Goal: Find contact information: Find contact information

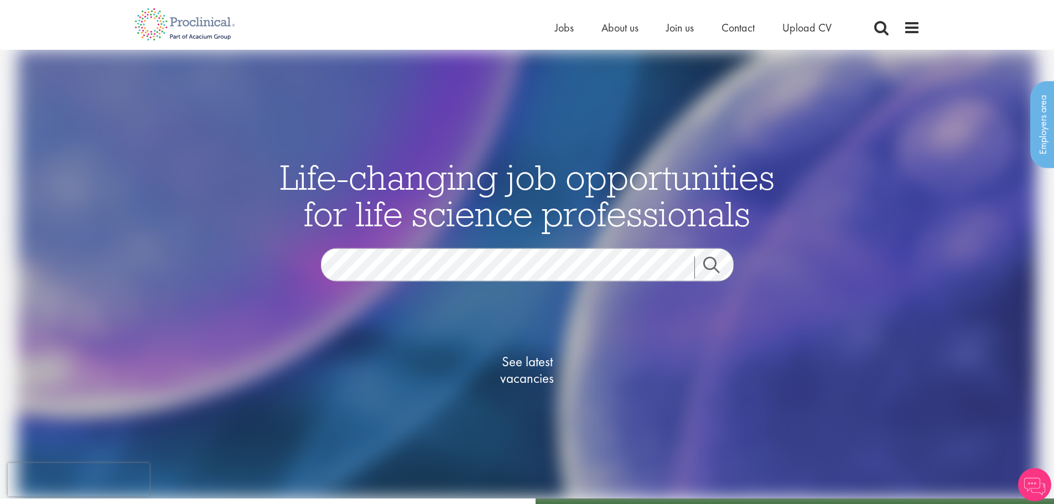
click at [716, 267] on link "Search" at bounding box center [718, 268] width 48 height 22
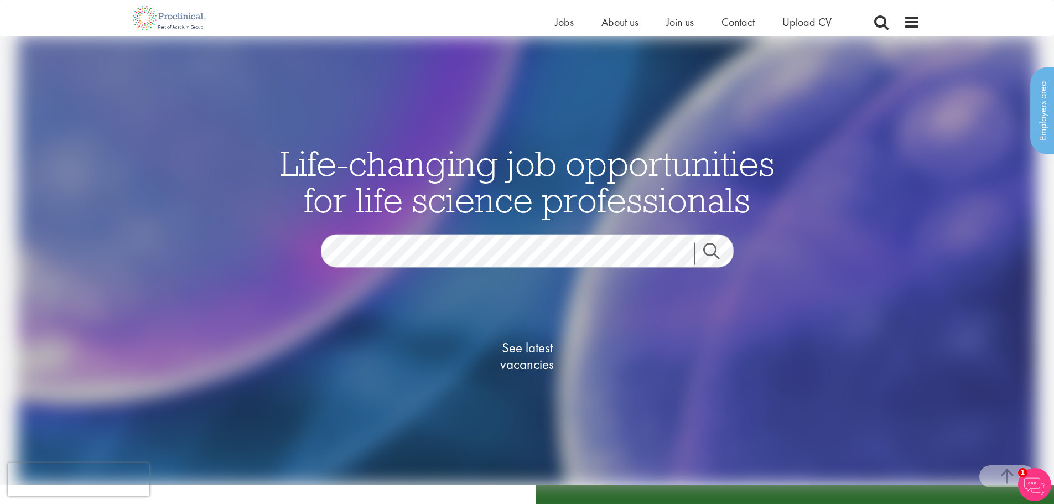
drag, startPoint x: 1062, startPoint y: 218, endPoint x: 1062, endPoint y: 38, distance: 179.8
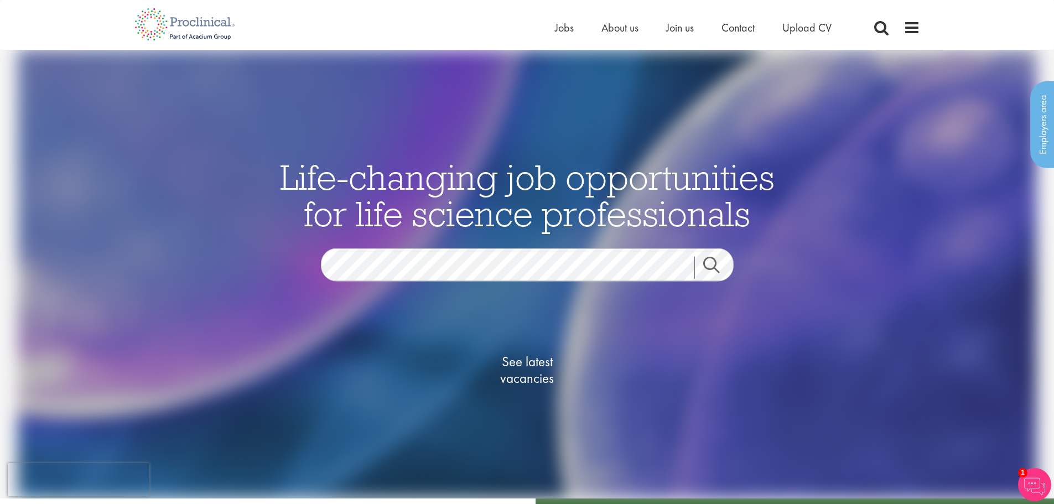
click at [704, 261] on link "Search" at bounding box center [718, 268] width 48 height 22
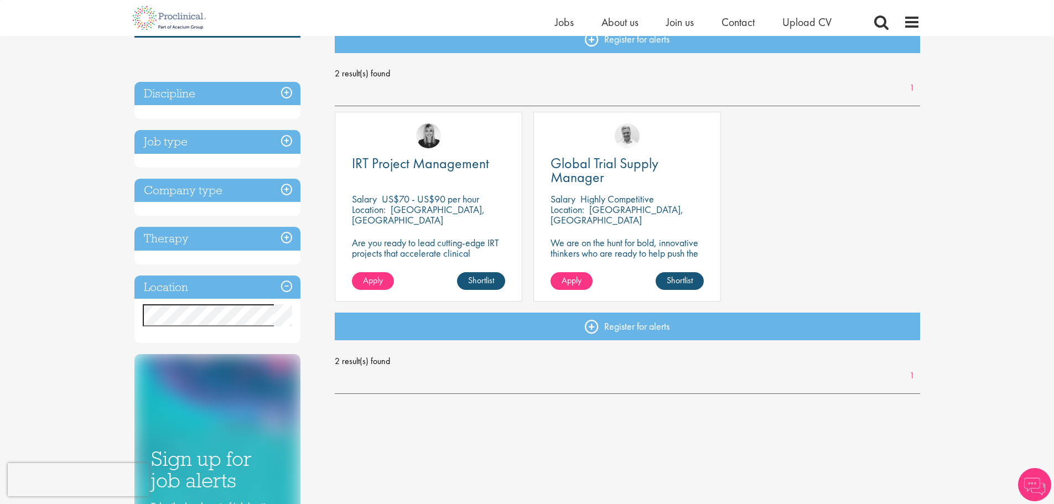
scroll to position [151, 0]
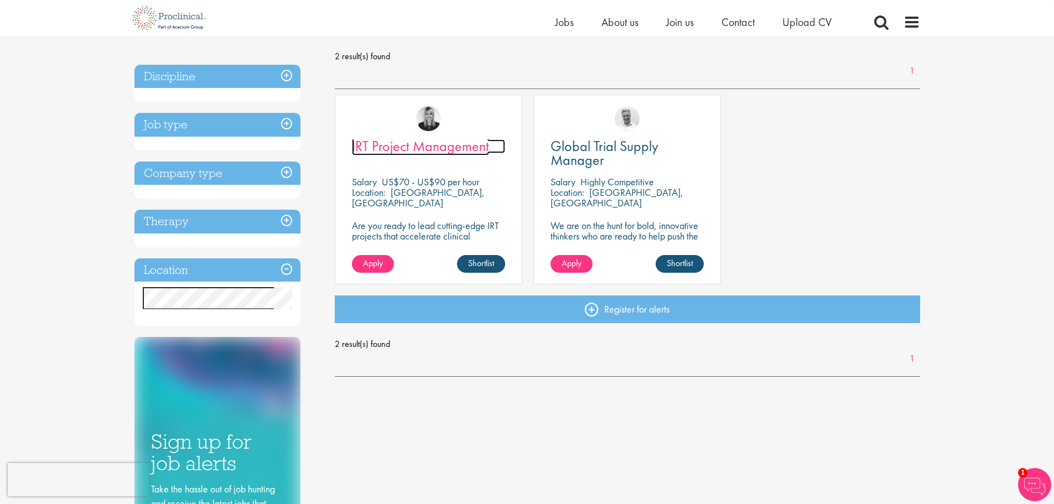
click at [427, 149] on span "IRT Project Management" at bounding box center [420, 146] width 137 height 19
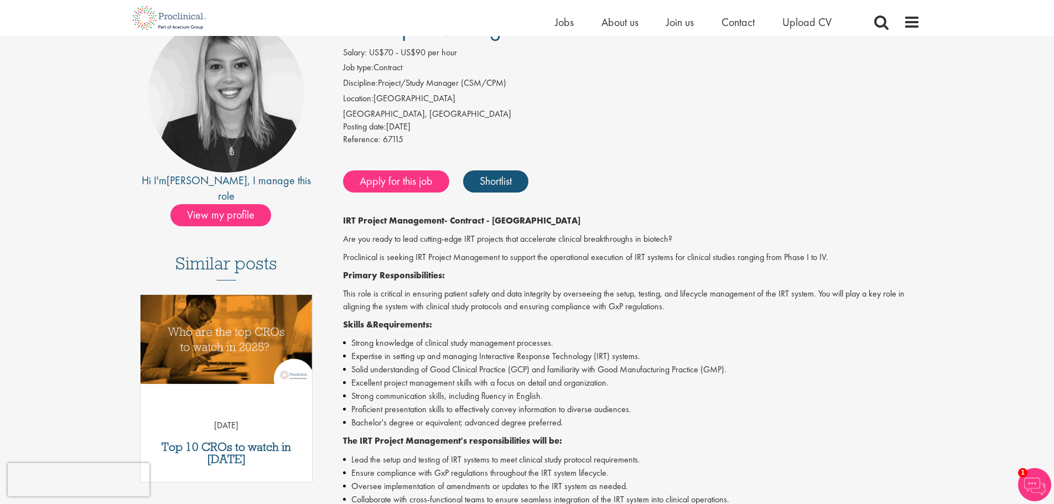
scroll to position [109, 0]
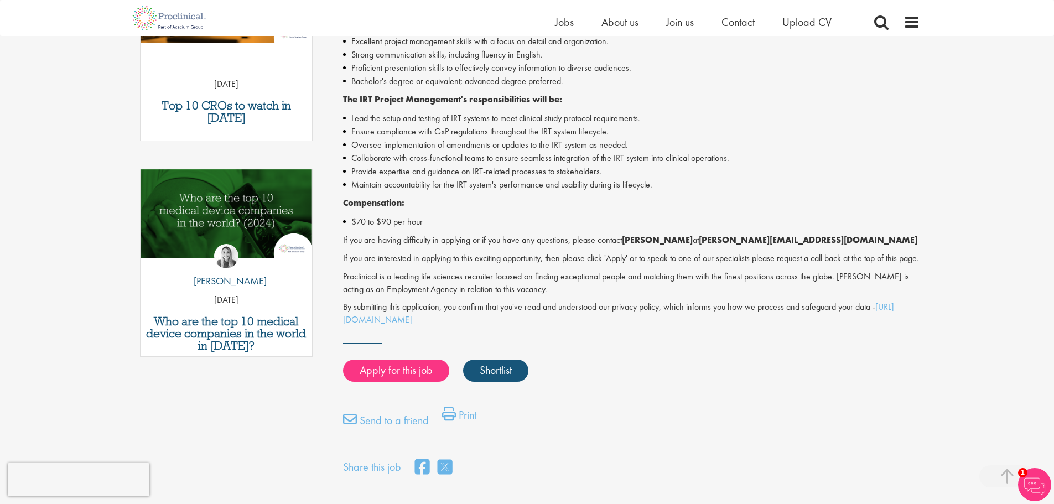
drag, startPoint x: 1062, startPoint y: 93, endPoint x: 1059, endPoint y: 253, distance: 159.9
click at [1053, 253] on html "This website uses cookies. By continuing to use this site, you are giving your …" at bounding box center [527, 220] width 1054 height 1339
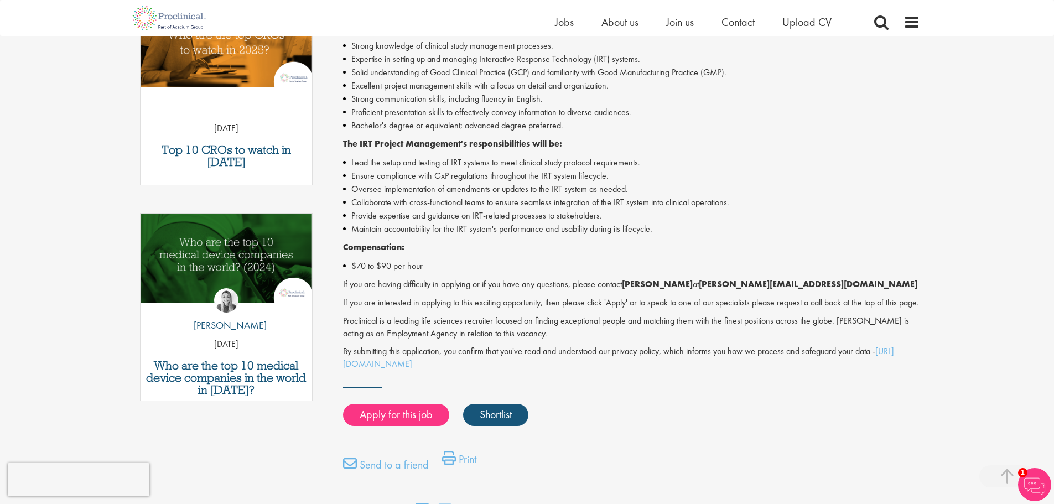
scroll to position [403, 0]
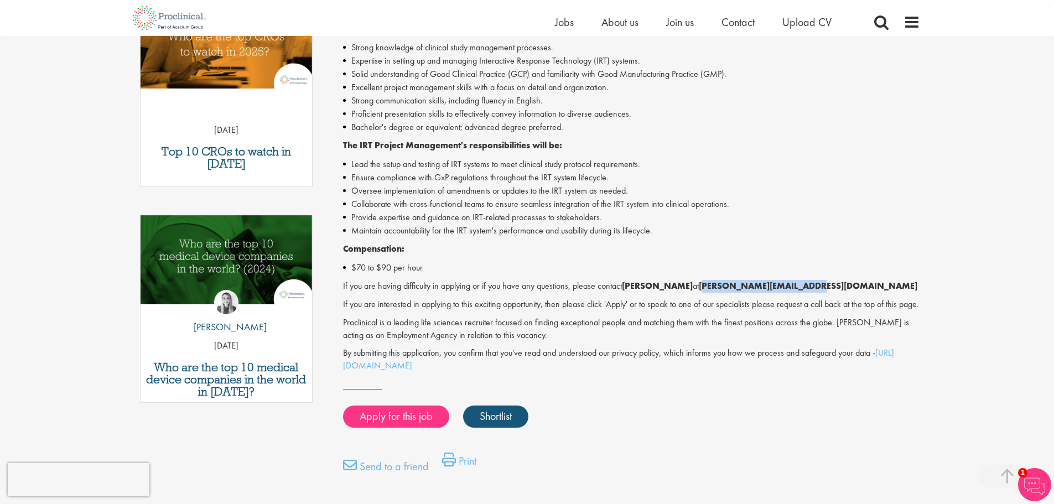
drag, startPoint x: 799, startPoint y: 290, endPoint x: 693, endPoint y: 286, distance: 106.8
click at [693, 286] on p "If you are having difficulty in applying or if you have any questions, please c…" at bounding box center [631, 286] width 577 height 13
copy strong "j.jones@proclinical.com"
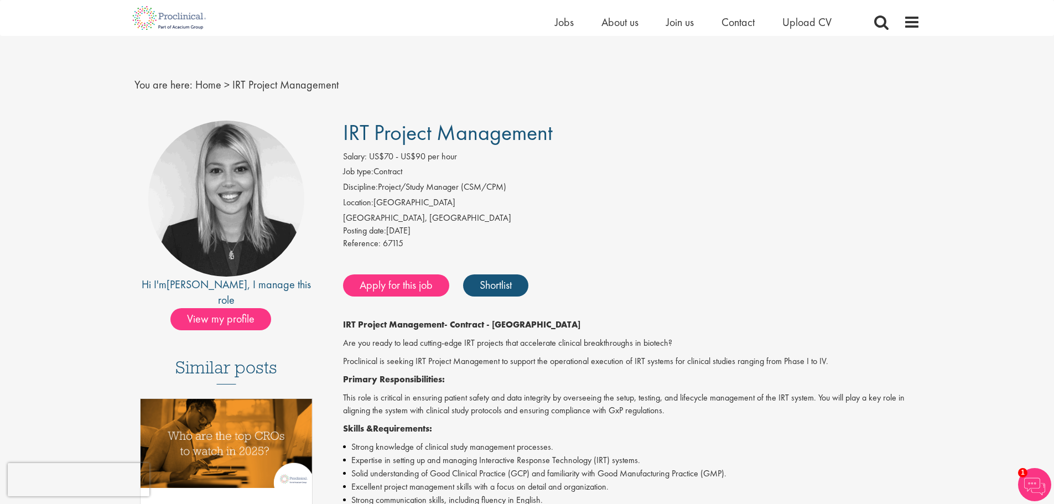
scroll to position [0, 0]
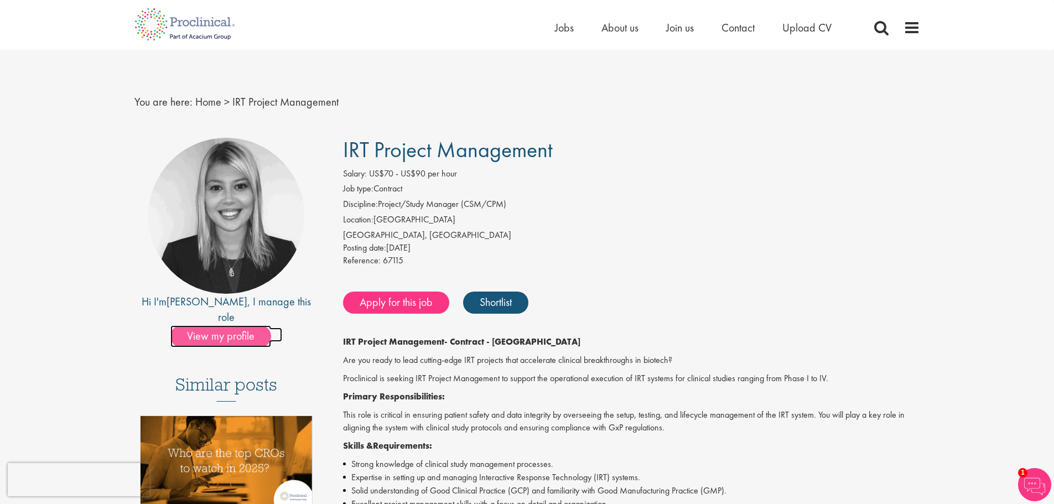
click at [199, 330] on span "View my profile" at bounding box center [220, 336] width 101 height 22
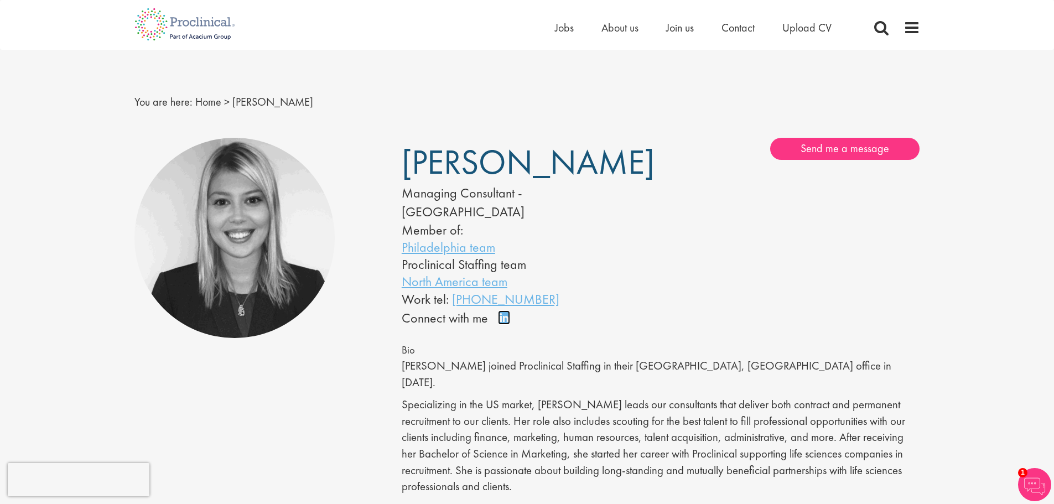
click at [507, 323] on link "Connect on LinkedIn" at bounding box center [507, 323] width 19 height 0
